Goal: Task Accomplishment & Management: Complete application form

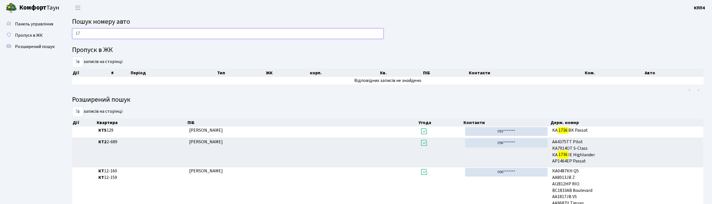
type input "1"
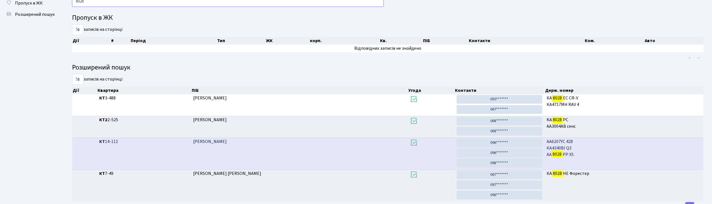
scroll to position [19, 0]
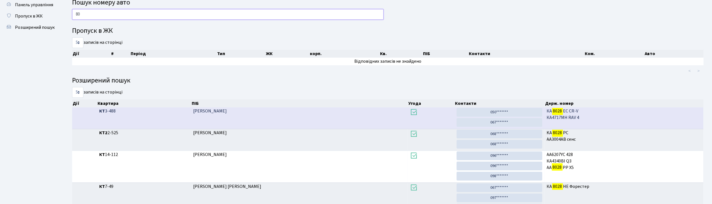
type input "8"
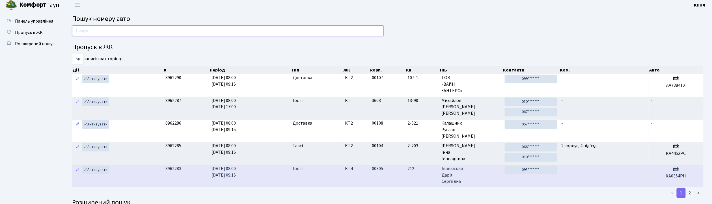
scroll to position [0, 0]
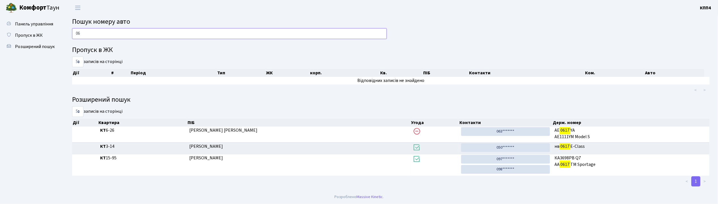
type input "0"
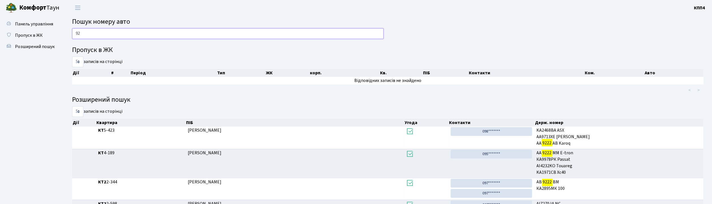
type input "9"
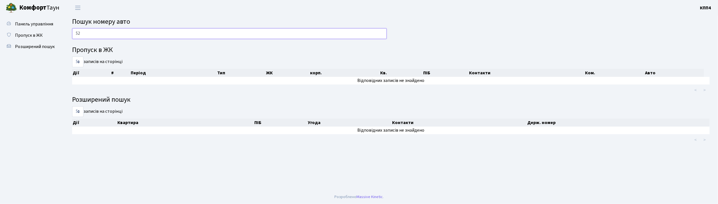
type input "5"
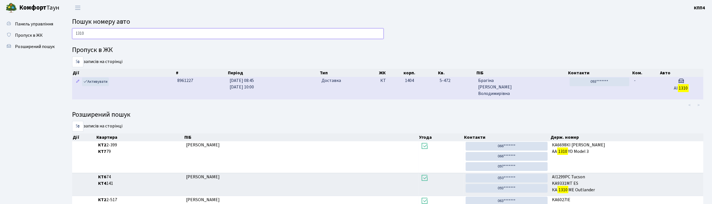
type input "1310"
click at [542, 92] on span "Брагіна Ольга Володимирівна" at bounding box center [521, 88] width 87 height 20
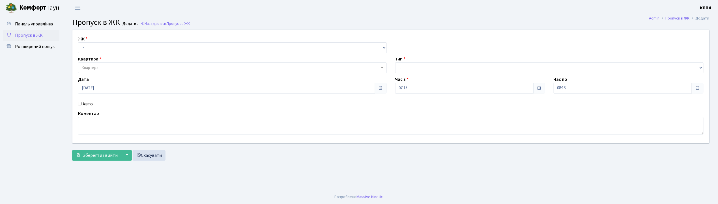
click at [80, 103] on input "Авто" at bounding box center [80, 104] width 4 height 4
checkbox input "true"
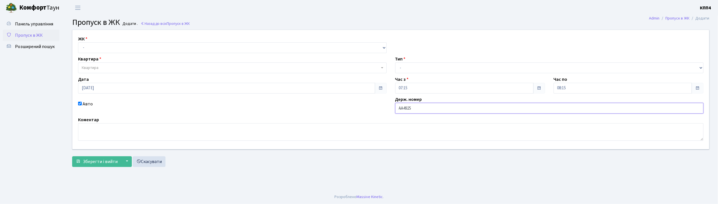
type input "АА4925ЕК"
click at [107, 45] on select "- КТ, вул. Регенераторна, 4 КТ2, просп. Соборності, 17 КТ3, вул. Березнева, 16 …" at bounding box center [232, 47] width 309 height 11
select select "271"
click at [78, 42] on select "- КТ, вул. Регенераторна, 4 КТ2, просп. Соборності, 17 КТ3, вул. Березнева, 16 …" at bounding box center [232, 47] width 309 height 11
select select
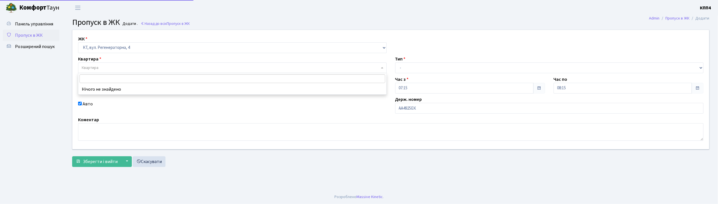
click at [115, 66] on span "Квартира" at bounding box center [231, 68] width 298 height 6
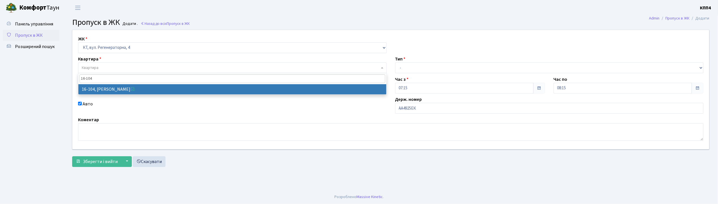
type input "16-104"
select select "8665"
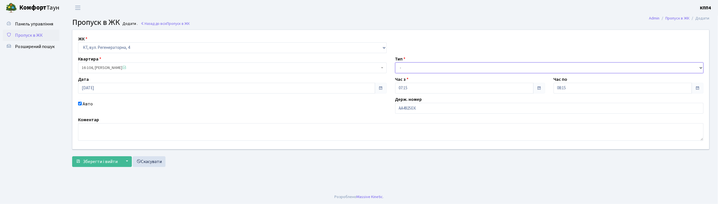
click at [403, 69] on select "- Доставка Таксі Гості Сервіс" at bounding box center [549, 68] width 309 height 11
select select "2"
click at [395, 63] on select "- Доставка Таксі Гості Сервіс" at bounding box center [549, 68] width 309 height 11
click at [105, 163] on span "Зберегти і вийти" at bounding box center [100, 162] width 35 height 6
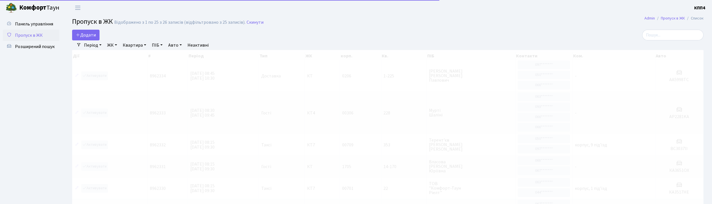
select select "25"
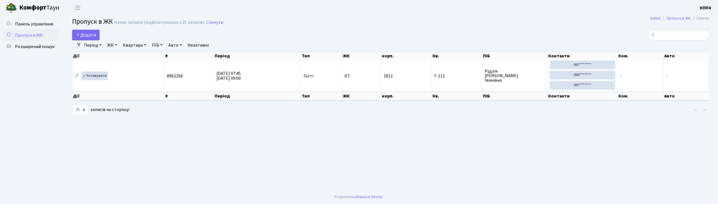
type input "7"
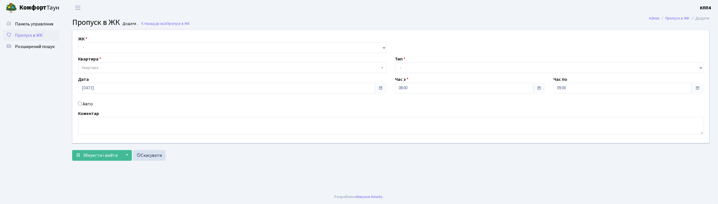
click at [81, 104] on input "Авто" at bounding box center [80, 104] width 4 height 4
checkbox input "true"
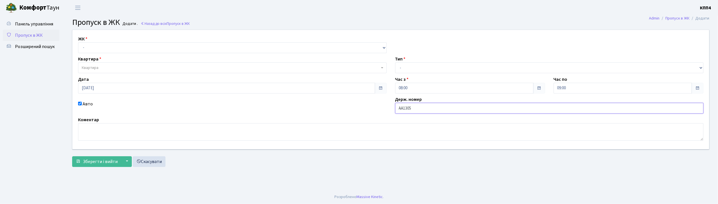
type input "АА1305ІР"
click at [93, 44] on select "- КТ, вул. Регенераторна, 4 КТ2, просп. [STREET_ADDRESS] [STREET_ADDRESS] [PERS…" at bounding box center [232, 47] width 309 height 11
select select "271"
click at [78, 42] on select "- КТ, вул. Регенераторна, 4 КТ2, просп. [STREET_ADDRESS] [STREET_ADDRESS] [PERS…" at bounding box center [232, 47] width 309 height 11
select select
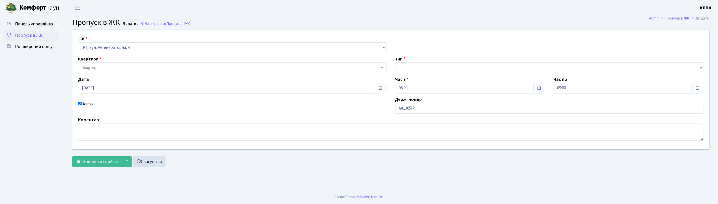
click at [102, 69] on span "Квартира" at bounding box center [231, 68] width 298 height 6
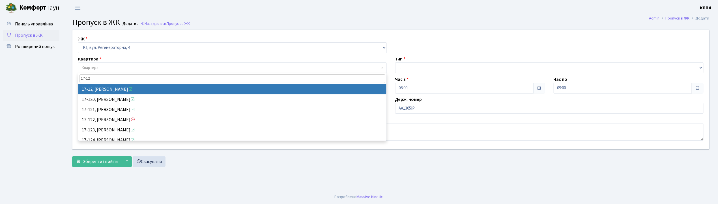
type input "17-12"
select select "8966"
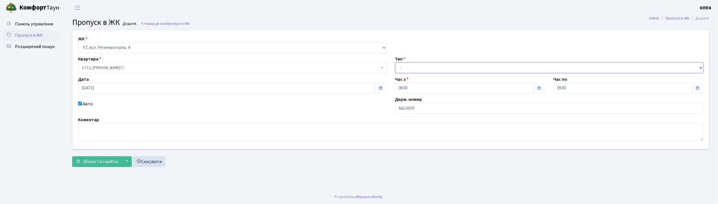
click at [418, 69] on select "- Доставка Таксі Гості Сервіс" at bounding box center [549, 68] width 309 height 11
select select "2"
click at [395, 63] on select "- Доставка Таксі Гості Сервіс" at bounding box center [549, 68] width 309 height 11
click at [117, 162] on button "Зберегти і вийти" at bounding box center [96, 161] width 49 height 11
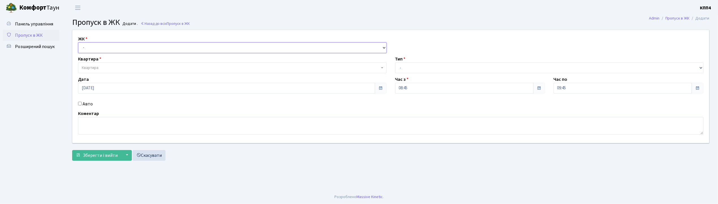
click at [94, 51] on select "- КТ, вул. Регенераторна, 4 КТ2, просп. [STREET_ADDRESS] [STREET_ADDRESS] [PERS…" at bounding box center [232, 47] width 309 height 11
select select "271"
click at [78, 42] on select "- КТ, вул. Регенераторна, 4 КТ2, просп. [STREET_ADDRESS] [STREET_ADDRESS] [PERS…" at bounding box center [232, 47] width 309 height 11
select select
click at [92, 64] on span "Квартира" at bounding box center [232, 68] width 309 height 11
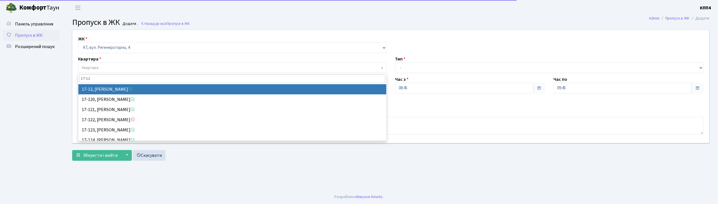
type input "17-12"
select select "8966"
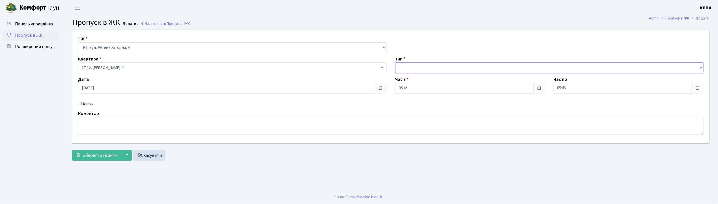
click at [404, 70] on select "- Доставка Таксі Гості Сервіс" at bounding box center [549, 68] width 309 height 11
select select "3"
click at [395, 63] on select "- Доставка Таксі Гості Сервіс" at bounding box center [549, 68] width 309 height 11
click at [91, 154] on span "Зберегти і вийти" at bounding box center [100, 155] width 35 height 6
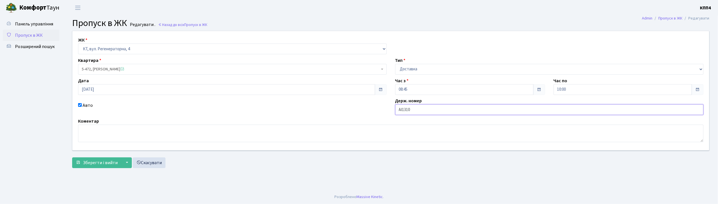
click at [421, 111] on input "АІ1310" at bounding box center [549, 109] width 309 height 11
type input "АІ1310МТ"
click at [107, 162] on span "Зберегти і вийти" at bounding box center [100, 163] width 35 height 6
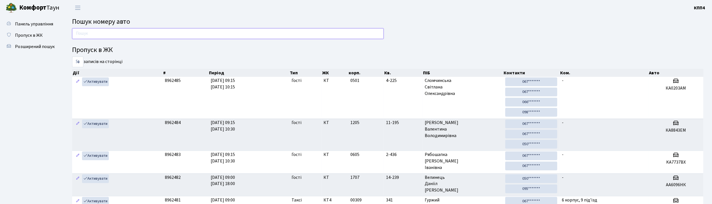
click at [80, 33] on input "text" at bounding box center [228, 33] width 312 height 11
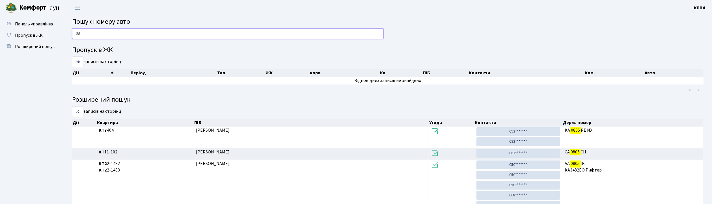
type input "0"
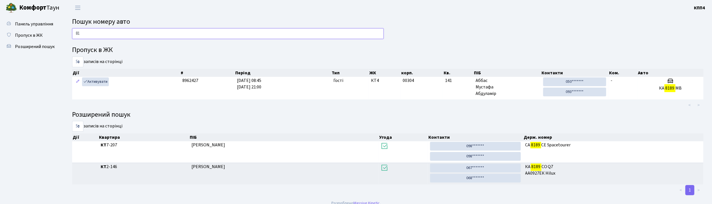
type input "8"
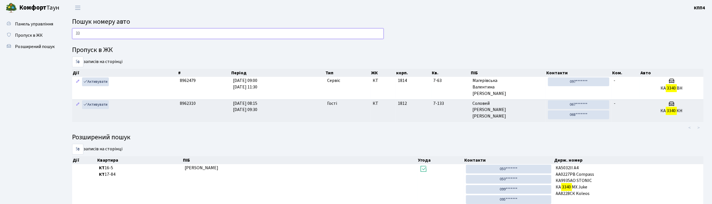
type input "3"
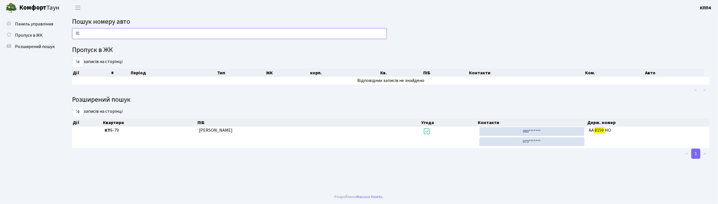
type input "8"
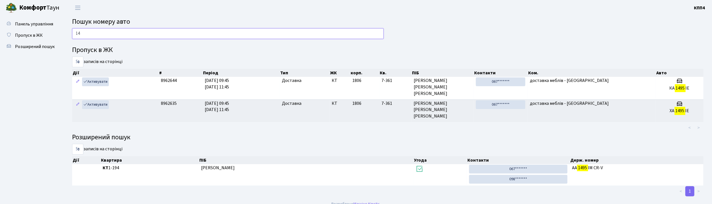
type input "1"
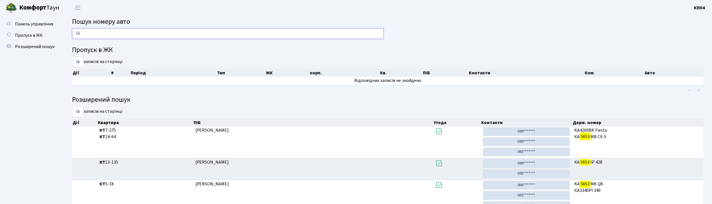
type input "5"
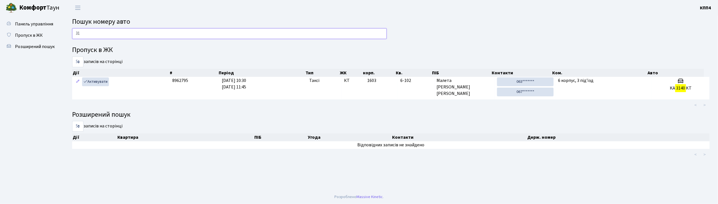
type input "3"
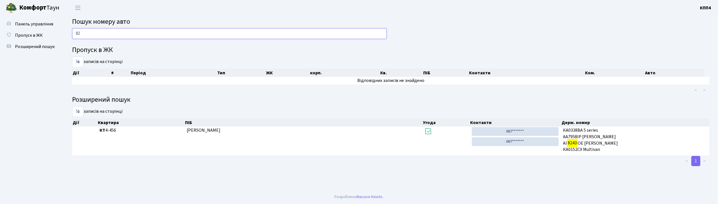
type input "8"
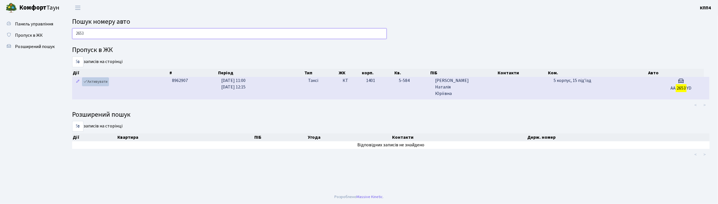
type input "2653"
click at [92, 82] on link "Активувати" at bounding box center [95, 82] width 27 height 9
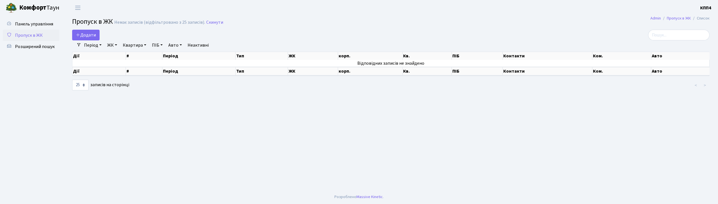
select select "25"
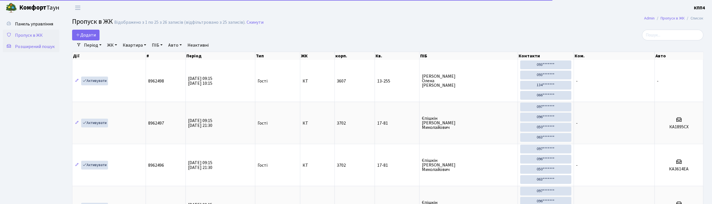
click at [40, 50] on link "Розширений пошук" at bounding box center [31, 46] width 57 height 11
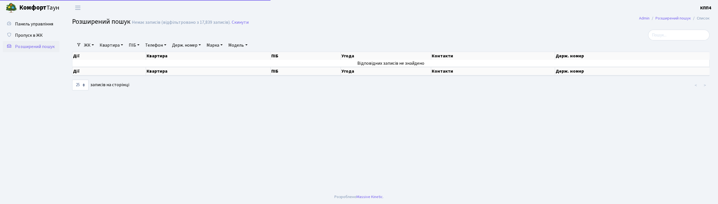
select select "25"
click at [112, 49] on link "Квартира" at bounding box center [111, 45] width 28 height 10
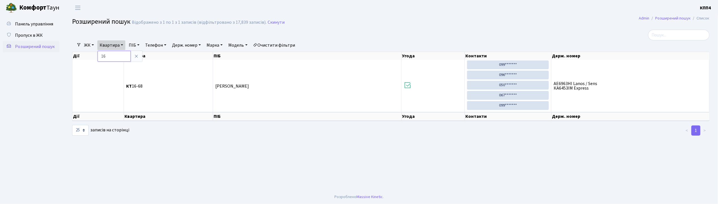
type input "1"
click at [41, 35] on span "Пропуск в ЖК" at bounding box center [29, 35] width 28 height 6
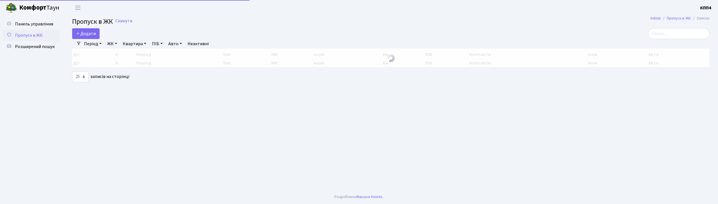
select select "25"
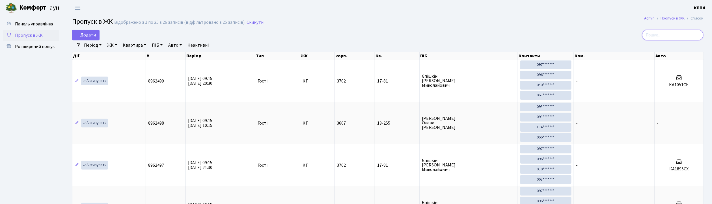
click at [672, 32] on input "search" at bounding box center [673, 35] width 61 height 11
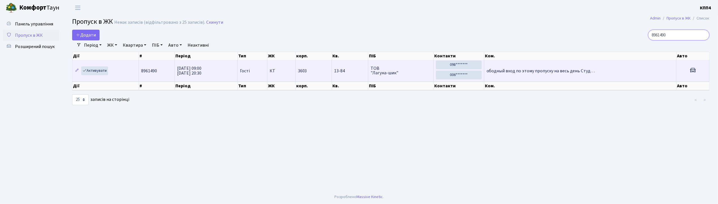
type input "8961490"
click at [417, 69] on span "ТОВ "Лагуна-шик"" at bounding box center [401, 70] width 61 height 9
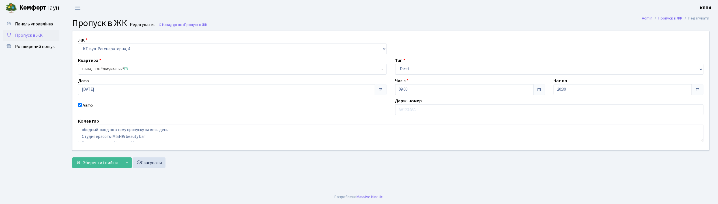
click at [40, 32] on span "Пропуск в ЖК" at bounding box center [29, 35] width 28 height 6
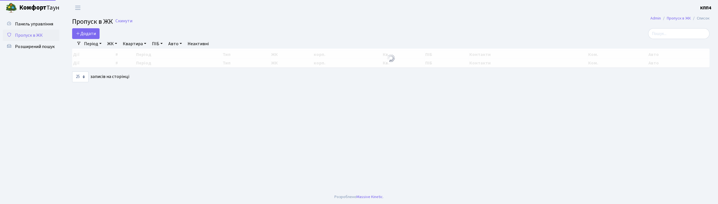
select select "25"
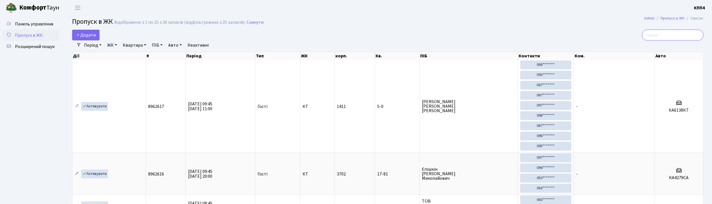
click at [668, 37] on input "search" at bounding box center [673, 35] width 61 height 11
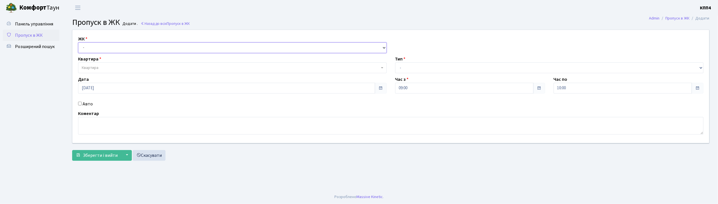
click at [100, 47] on select "- КТ, вул. Регенераторна, 4 КТ2, просп. Соборності, 17 КТ3, вул. Березнева, 16 …" at bounding box center [232, 47] width 309 height 11
select select "271"
click at [78, 42] on select "- КТ, вул. Регенераторна, 4 КТ2, просп. Соборності, 17 КТ3, вул. Березнева, 16 …" at bounding box center [232, 47] width 309 height 11
select select
click at [97, 65] on span "Квартира" at bounding box center [232, 68] width 309 height 11
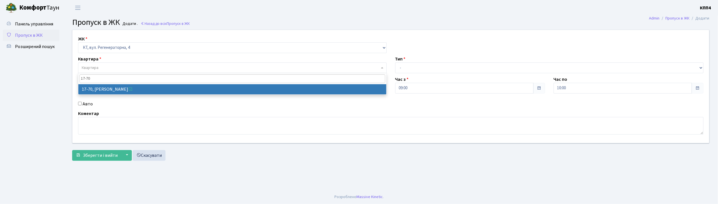
type input "17-70"
select select "9024"
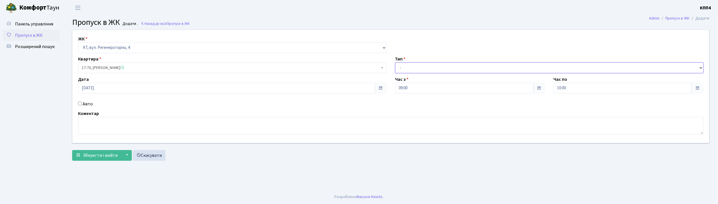
click at [407, 65] on select "- Доставка Таксі Гості Сервіс" at bounding box center [549, 68] width 309 height 11
select select "1"
click at [395, 63] on select "- Доставка Таксі Гості Сервіс" at bounding box center [549, 68] width 309 height 11
click at [92, 154] on span "Зберегти і вийти" at bounding box center [100, 155] width 35 height 6
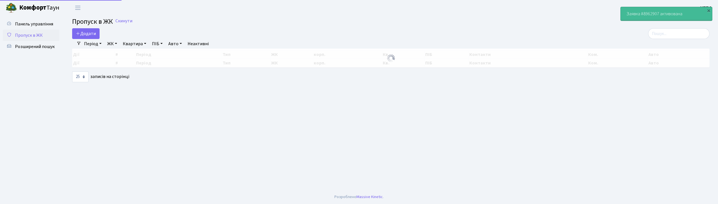
select select "25"
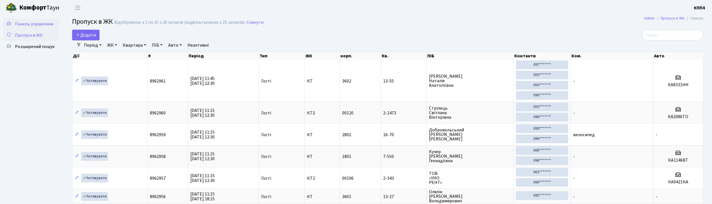
click at [27, 25] on span "Панель управління" at bounding box center [34, 24] width 38 height 6
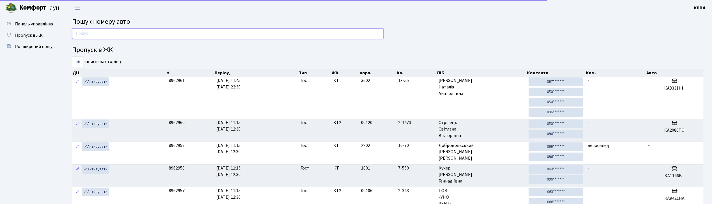
click at [105, 33] on input "text" at bounding box center [228, 33] width 312 height 11
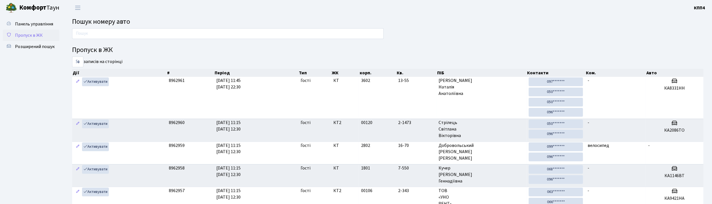
click at [29, 36] on span "Пропуск в ЖК" at bounding box center [29, 35] width 28 height 6
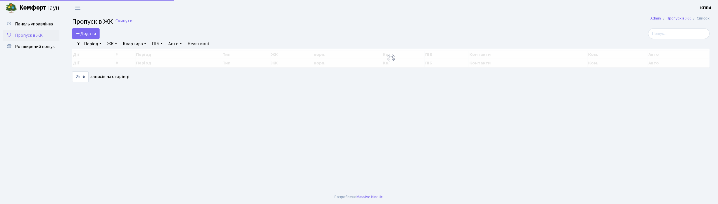
select select "25"
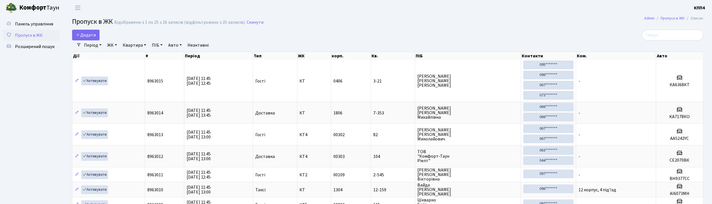
click at [33, 38] on span "Пропуск в ЖК" at bounding box center [29, 35] width 28 height 6
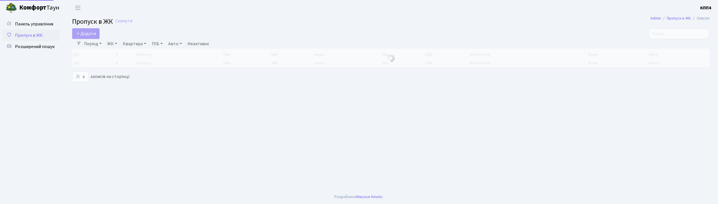
select select "25"
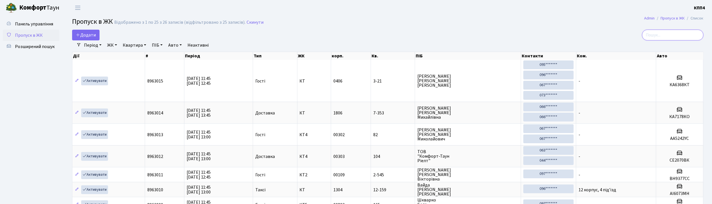
click at [691, 35] on input "search" at bounding box center [673, 35] width 61 height 11
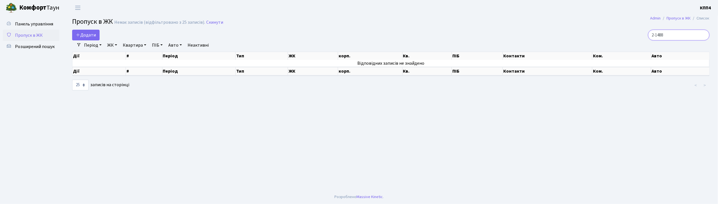
type input "2-1488"
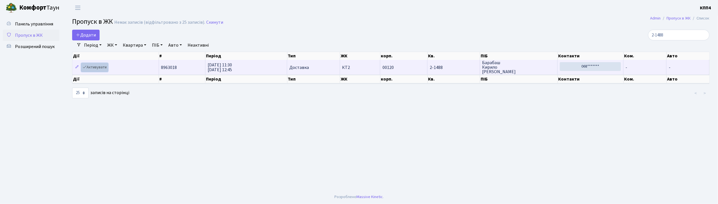
click at [97, 67] on link "Активувати" at bounding box center [94, 67] width 27 height 9
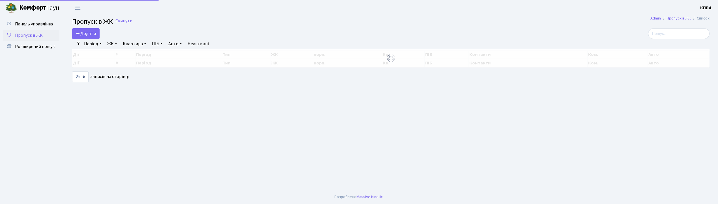
select select "25"
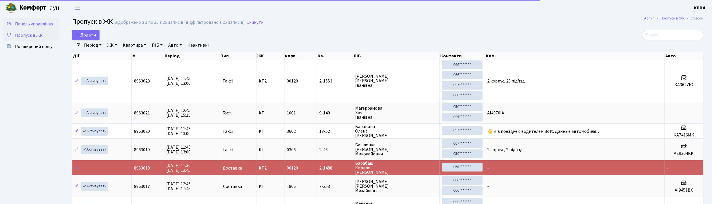
click at [33, 25] on span "Панель управління" at bounding box center [34, 24] width 38 height 6
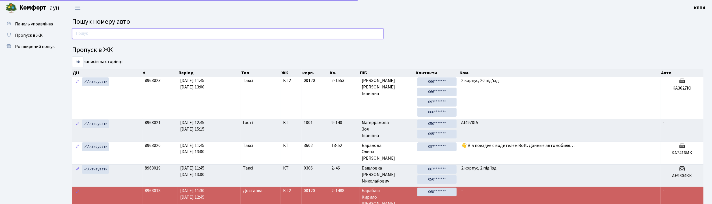
click at [102, 35] on input "text" at bounding box center [228, 33] width 312 height 11
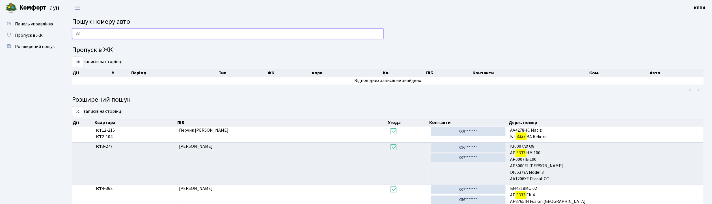
type input "3"
